Goal: Task Accomplishment & Management: Manage account settings

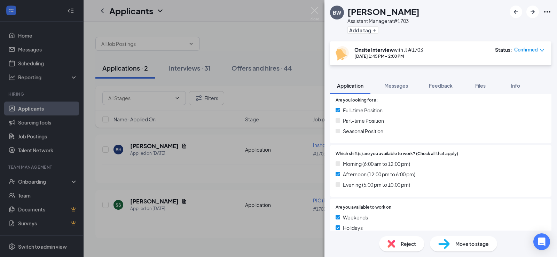
scroll to position [174, 0]
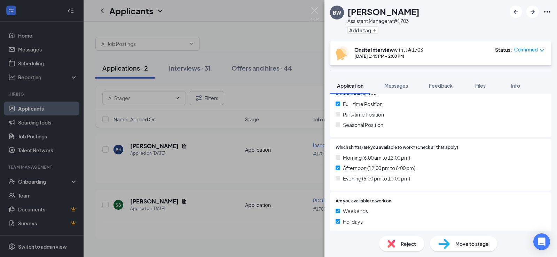
click at [398, 241] on div "Reject" at bounding box center [401, 243] width 45 height 15
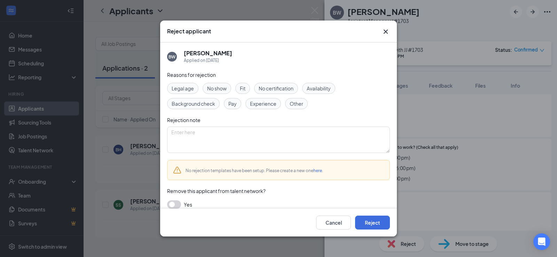
click at [319, 88] on span "Availability" at bounding box center [319, 89] width 24 height 8
click at [177, 203] on button "button" at bounding box center [174, 205] width 14 height 8
click at [379, 223] on button "Reject" at bounding box center [372, 223] width 35 height 14
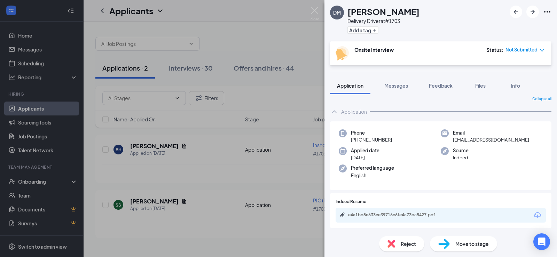
scroll to position [4, 0]
click at [370, 213] on div "e4a1bd8e633ee39716c6fe4a73ba5427.pdf" at bounding box center [397, 215] width 98 height 6
click at [399, 249] on div "Reject" at bounding box center [401, 243] width 45 height 15
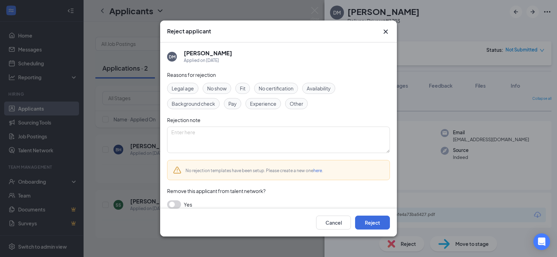
click at [170, 200] on div "Reasons for rejection Legal age No show Fit No certification Availability Backg…" at bounding box center [278, 143] width 223 height 145
click at [180, 205] on button "button" at bounding box center [174, 205] width 14 height 8
click at [378, 222] on button "Reject" at bounding box center [372, 223] width 35 height 14
